Goal: Task Accomplishment & Management: Use online tool/utility

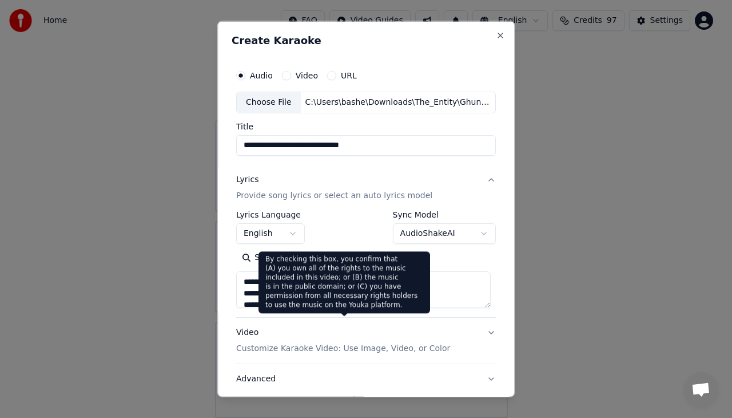
scroll to position [93, 0]
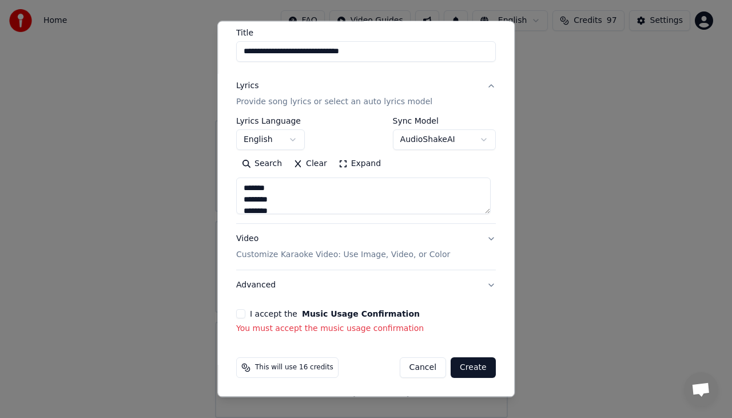
click at [479, 366] on button "Create" at bounding box center [473, 367] width 45 height 21
select select
click at [232, 318] on div "**********" at bounding box center [366, 152] width 269 height 373
click at [240, 316] on button "I accept the Music Usage Confirmation" at bounding box center [240, 313] width 9 height 9
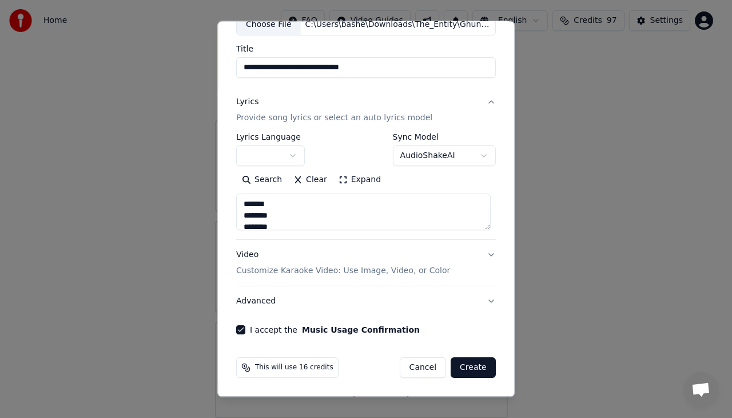
click at [306, 266] on p "Customize Karaoke Video: Use Image, Video, or Color" at bounding box center [343, 270] width 214 height 11
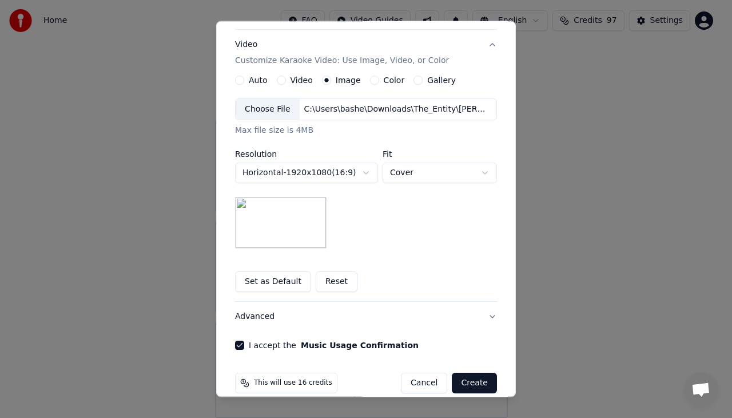
scroll to position [196, 0]
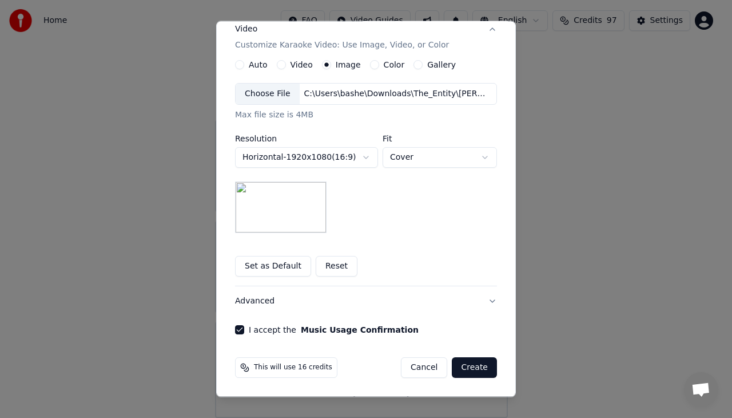
click at [476, 369] on button "Create" at bounding box center [474, 367] width 45 height 21
click at [482, 367] on button "Create" at bounding box center [474, 367] width 45 height 21
click at [485, 367] on button "Create" at bounding box center [474, 367] width 45 height 21
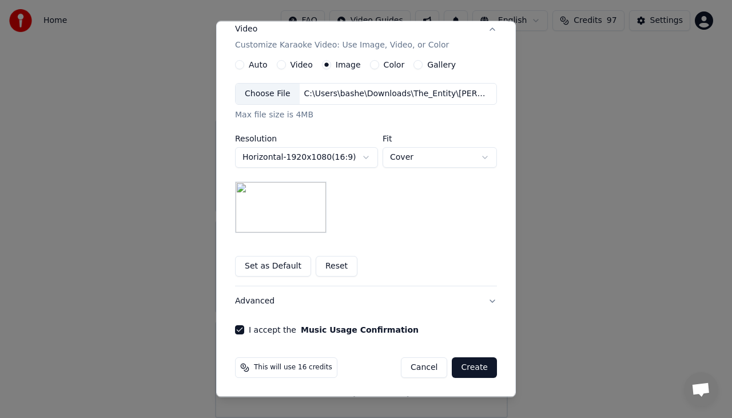
click at [485, 367] on button "Create" at bounding box center [474, 367] width 45 height 21
click at [488, 360] on button "Create" at bounding box center [474, 367] width 45 height 21
click at [482, 374] on button "Create" at bounding box center [474, 367] width 45 height 21
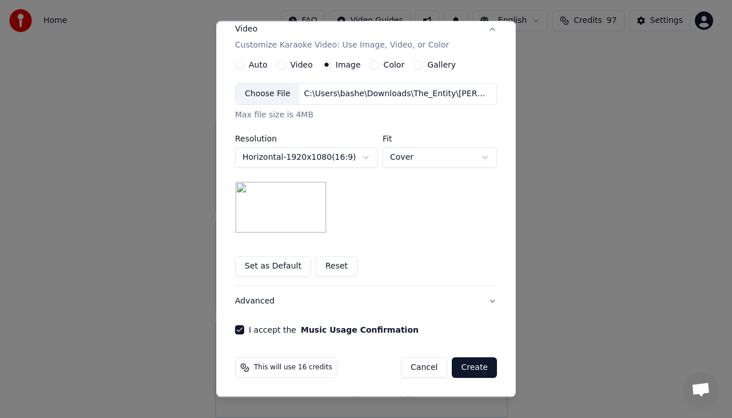
click at [482, 374] on button "Create" at bounding box center [474, 367] width 45 height 21
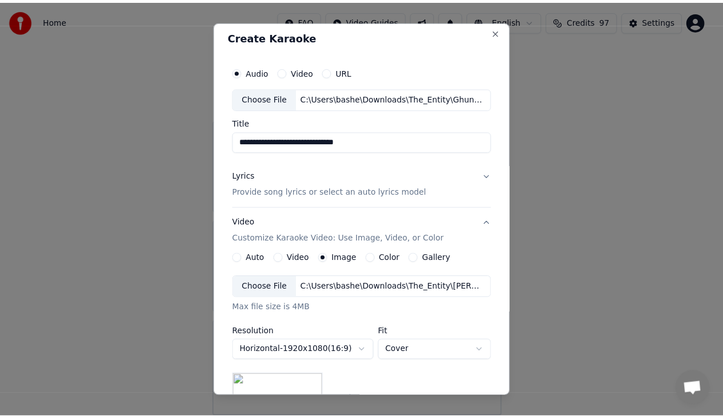
scroll to position [0, 0]
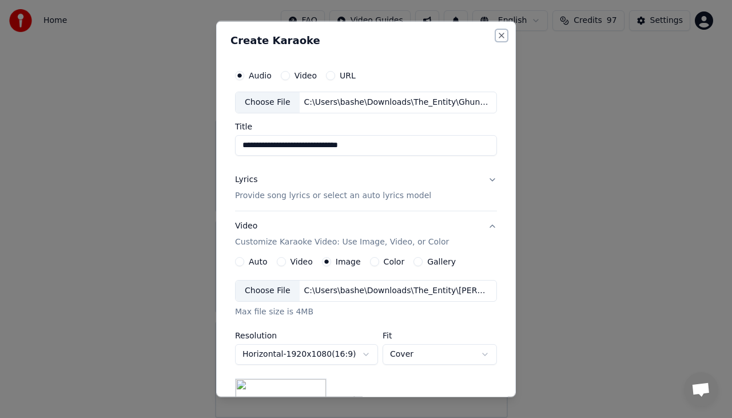
click at [497, 37] on button "Close" at bounding box center [501, 35] width 9 height 9
